Goal: Task Accomplishment & Management: Use online tool/utility

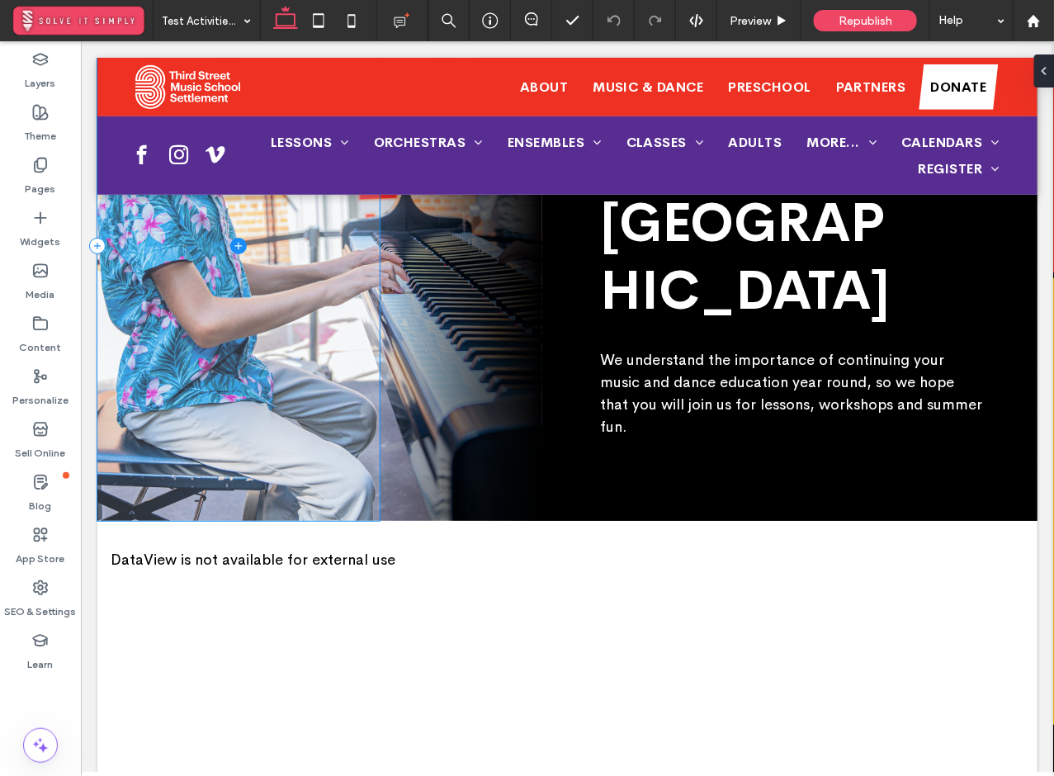
scroll to position [245, 0]
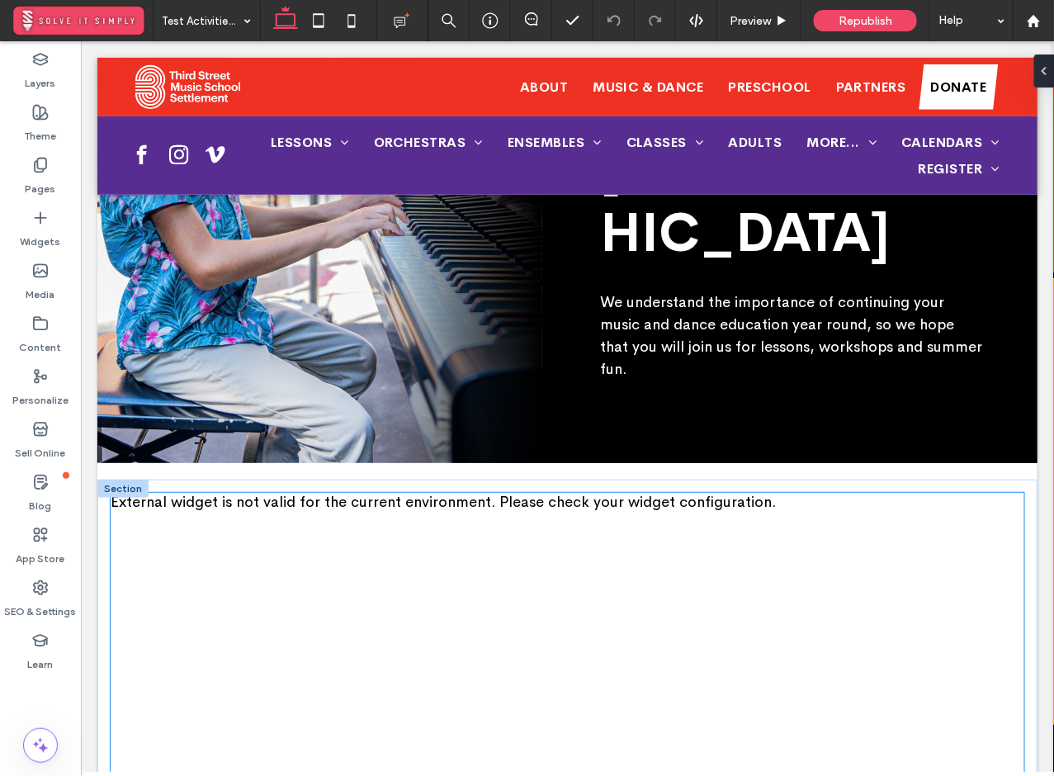
click at [453, 492] on div "External widget is not valid for the current environment. Please check your wid…" at bounding box center [566, 501] width 913 height 18
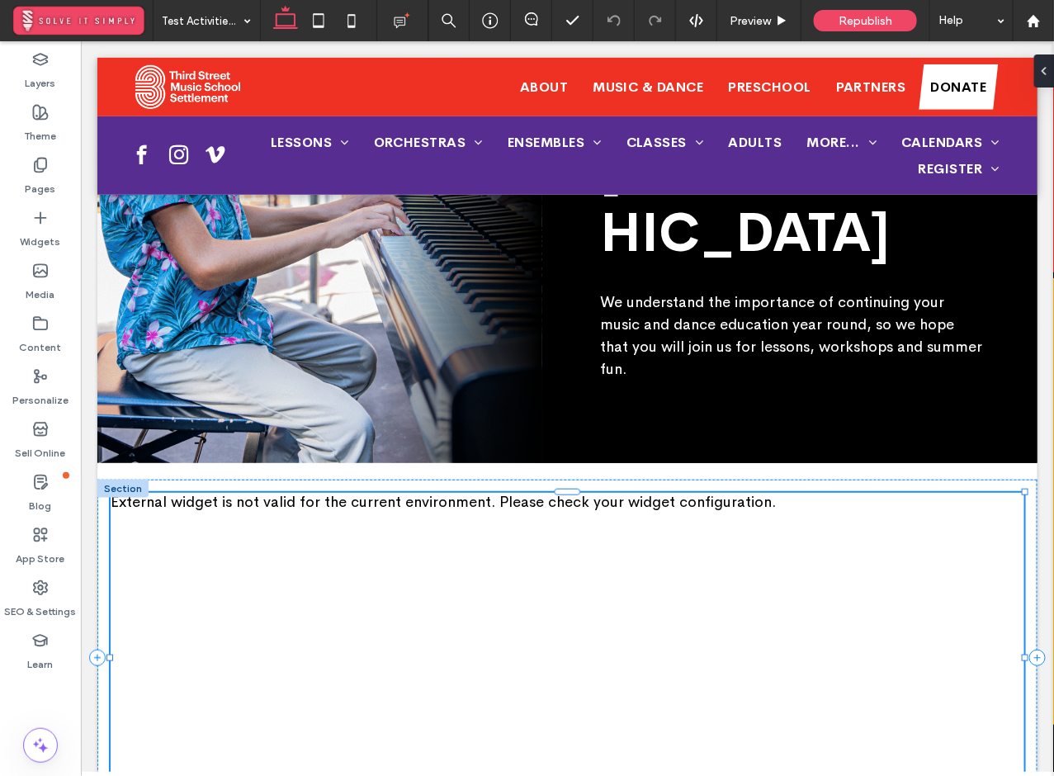
click at [453, 492] on div "External widget is not valid for the current environment. Please check your wid…" at bounding box center [566, 501] width 913 height 18
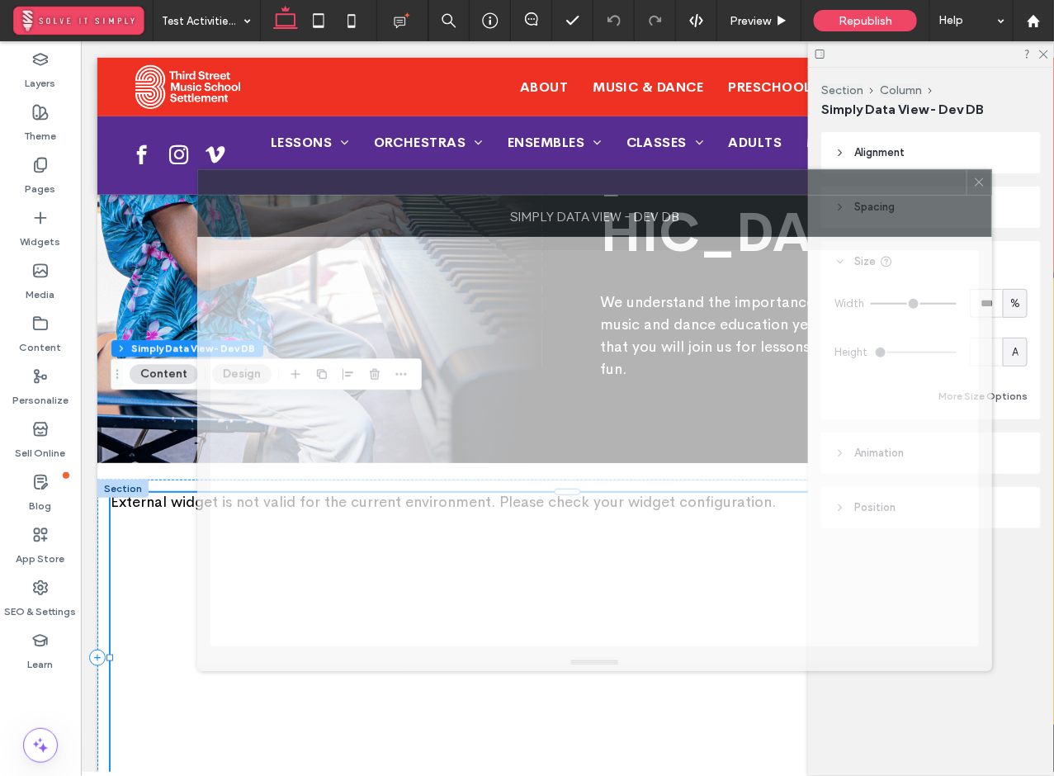
drag, startPoint x: 517, startPoint y: 155, endPoint x: 455, endPoint y: 187, distance: 69.7
click at [455, 187] on div at bounding box center [582, 182] width 768 height 25
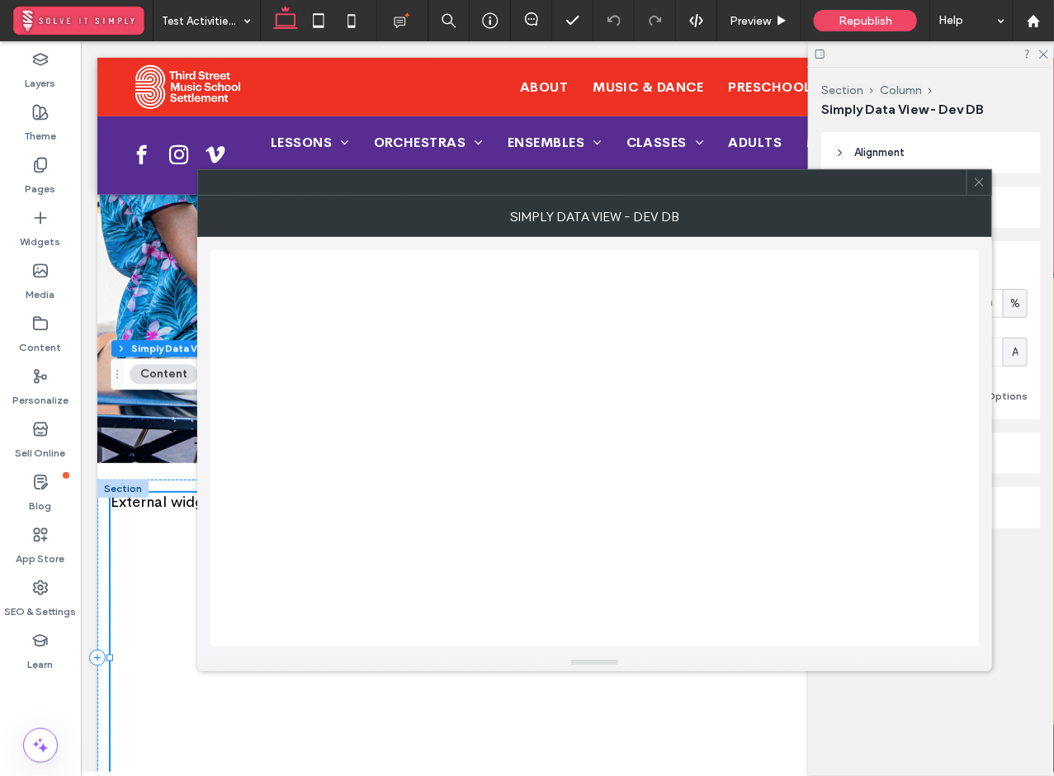
click at [979, 183] on icon at bounding box center [979, 182] width 12 height 12
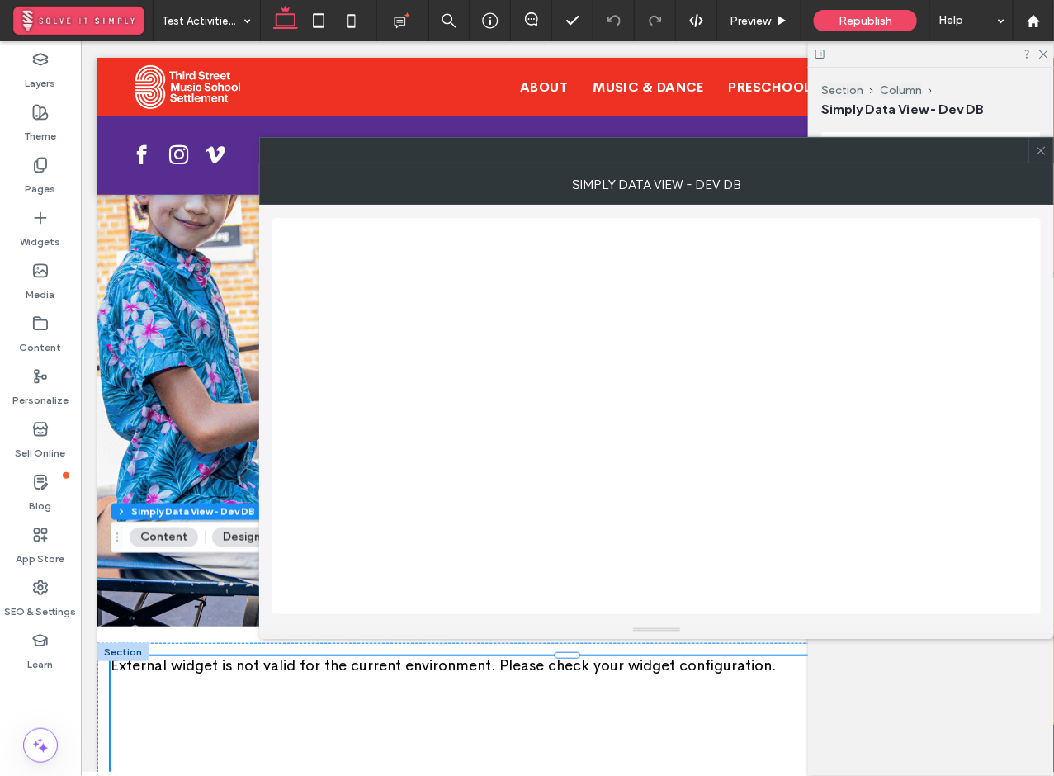
click at [1041, 149] on icon at bounding box center [1041, 150] width 12 height 12
